Goal: Task Accomplishment & Management: Use online tool/utility

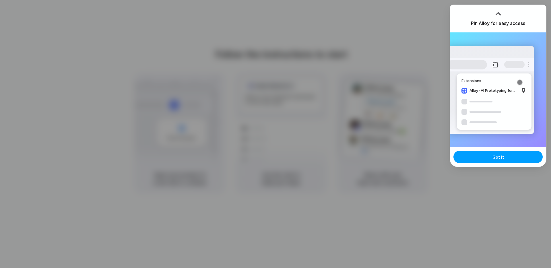
click at [481, 157] on button "Got it" at bounding box center [498, 157] width 89 height 13
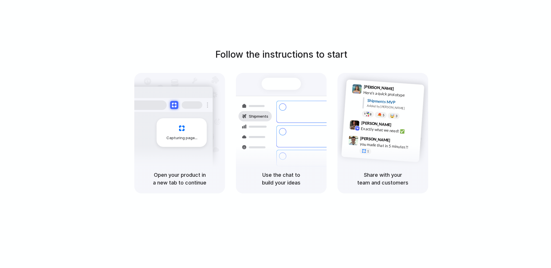
click at [353, 131] on div at bounding box center [354, 126] width 10 height 12
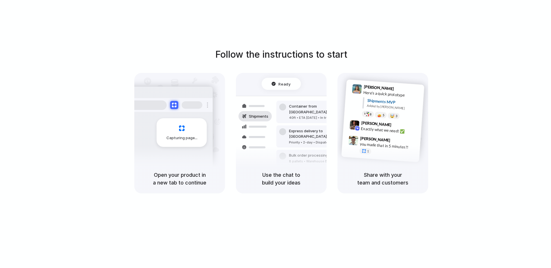
click at [467, 44] on div "Follow the instructions to start Capturing page Open your product in a new tab …" at bounding box center [281, 140] width 563 height 280
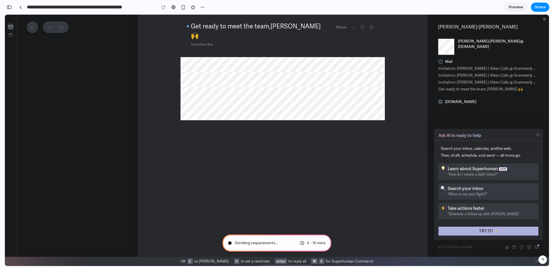
type input "**********"
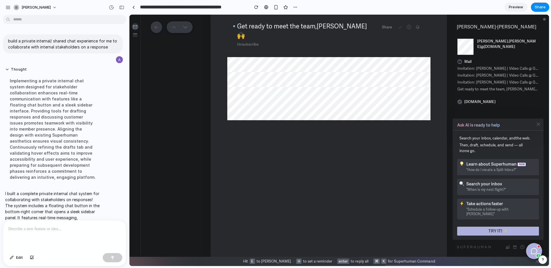
scroll to position [30, 0]
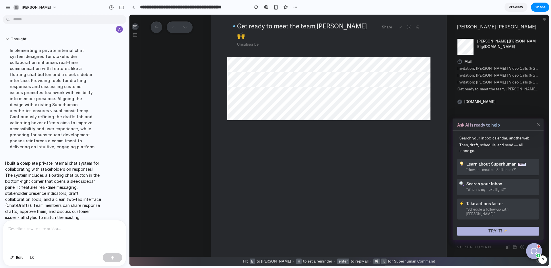
click at [537, 126] on icon at bounding box center [538, 124] width 3 height 3
click at [540, 253] on button "3" at bounding box center [534, 251] width 17 height 17
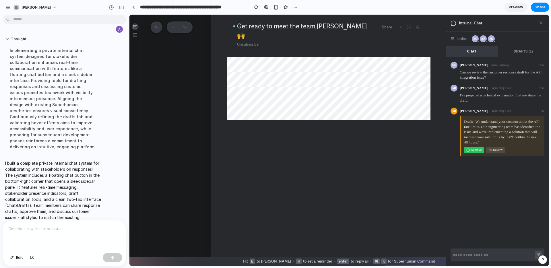
click at [544, 23] on button at bounding box center [541, 23] width 7 height 8
